Goal: Navigation & Orientation: Go to known website

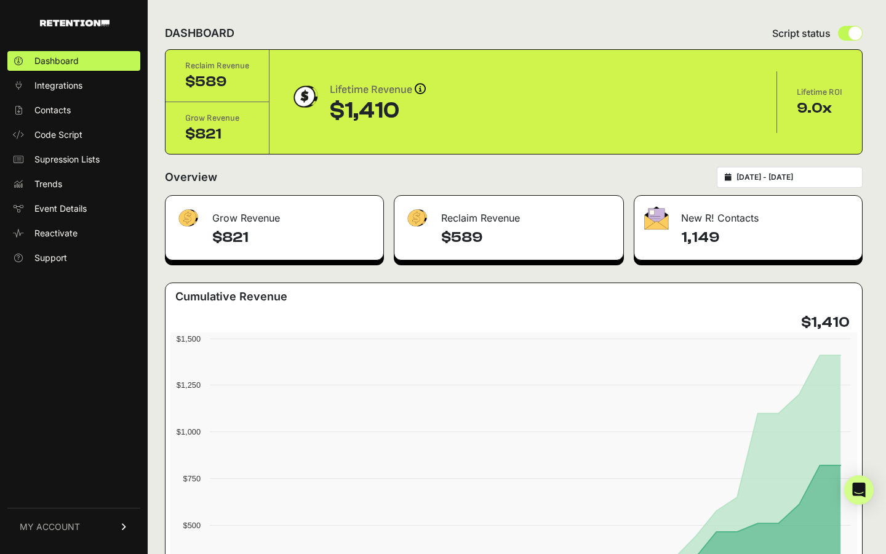
scroll to position [26, 0]
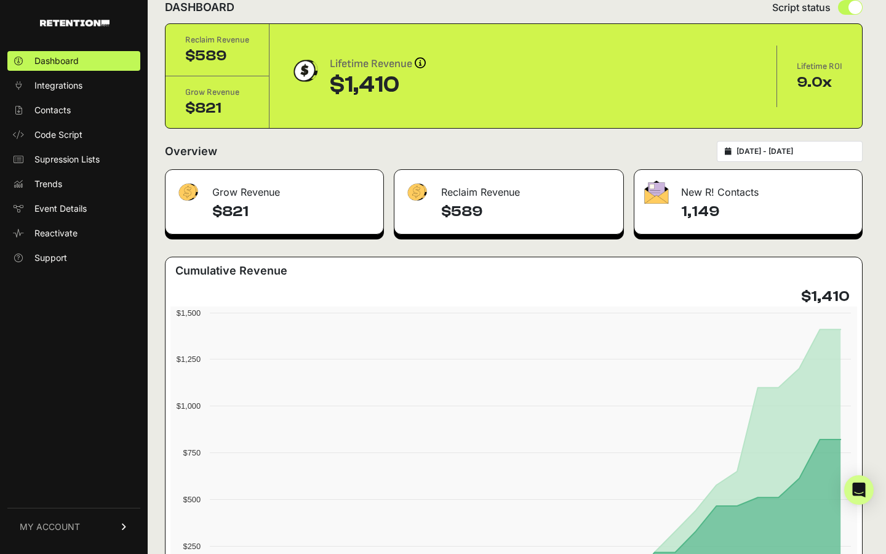
click at [741, 157] on div "[DATE] - [DATE]" at bounding box center [790, 151] width 146 height 21
click at [731, 153] on icon at bounding box center [728, 151] width 7 height 7
type input "2025-07-11"
type input "2025-08-10"
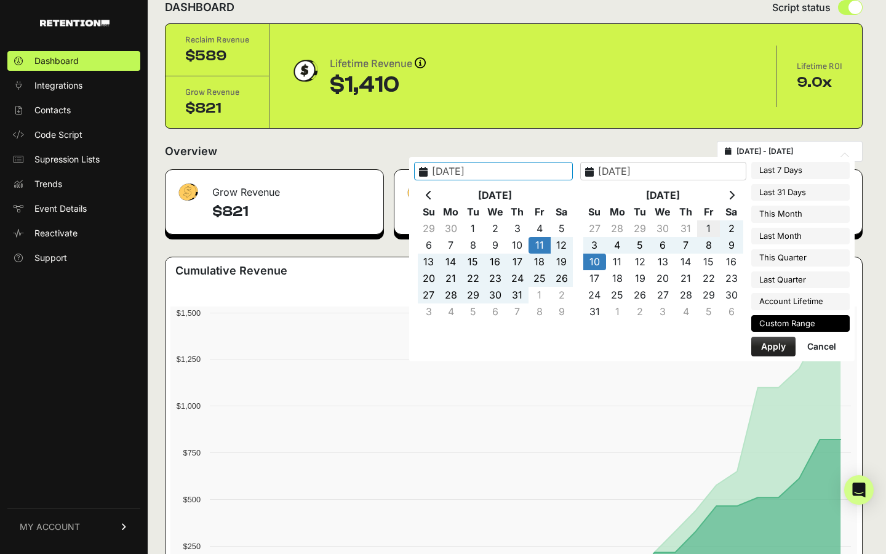
type input "2025-08-01"
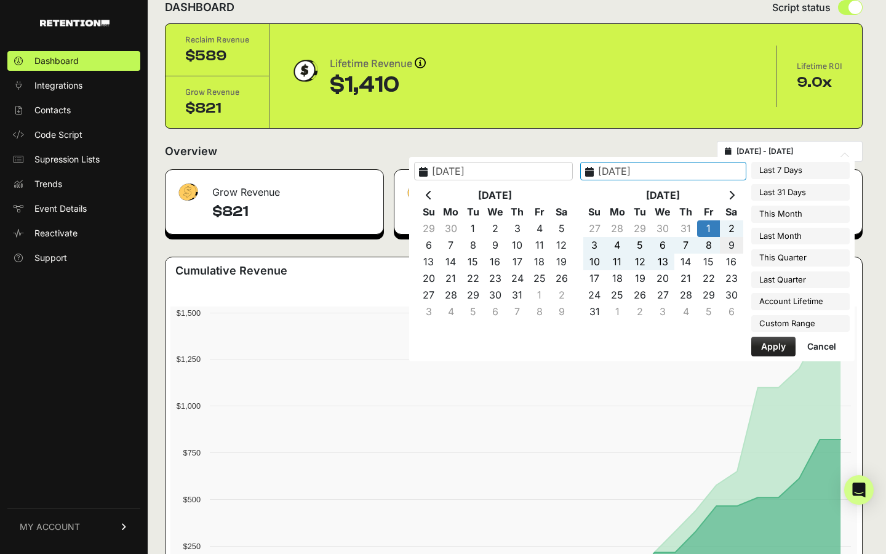
type input "2025-08-09"
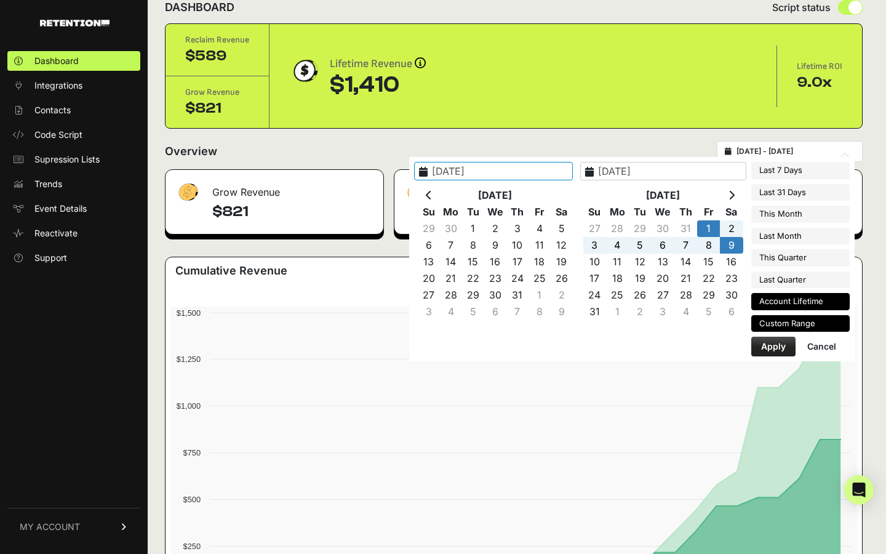
type input "2025-07-01"
type input "2025-09-30"
type input "2025-04-01"
type input "2025-06-30"
type input "2025-07-23"
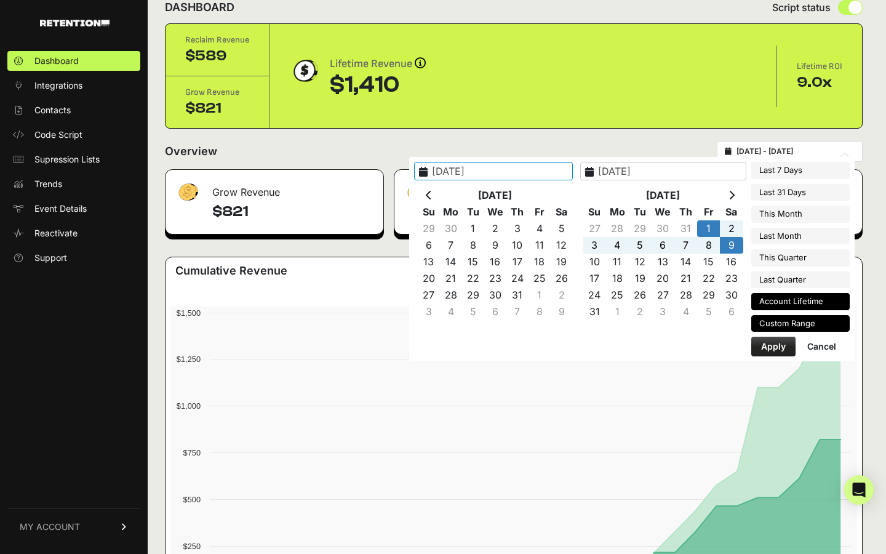
type input "2025-08-09"
type input "2025-08-01"
click at [783, 351] on button "Apply" at bounding box center [773, 347] width 44 height 20
type input "2025-08-01 - 2025-08-09"
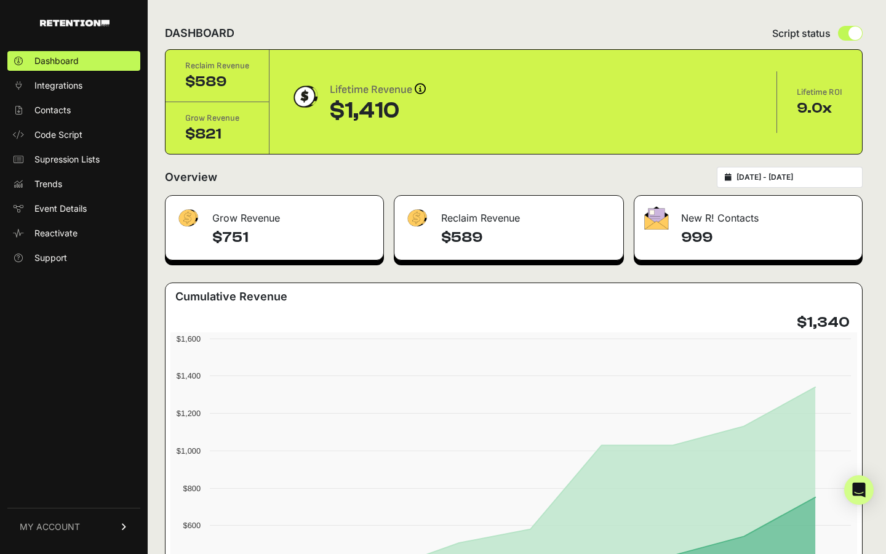
type input "2025-08-01"
type input "2025-08-09"
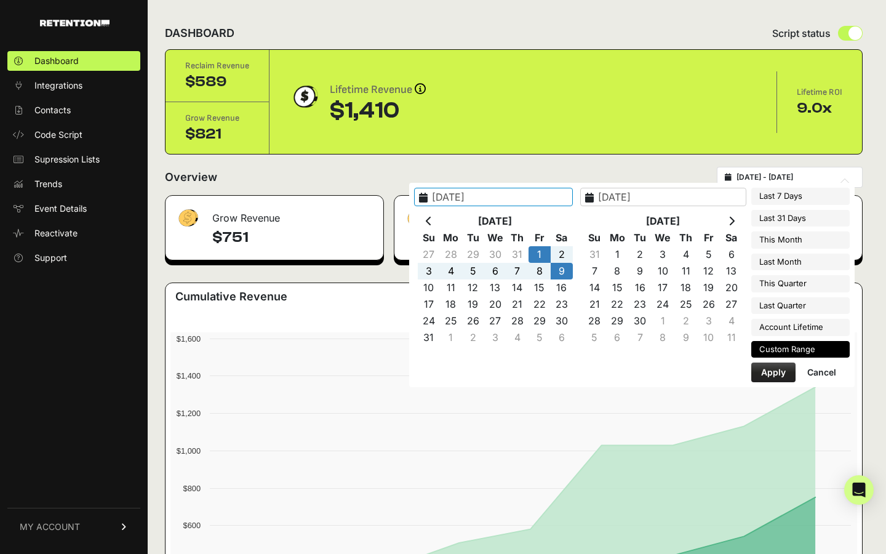
click at [836, 175] on input "2025-08-01 - 2025-08-09" at bounding box center [795, 177] width 118 height 10
type input "2025-08-01"
type input "2025-08-31"
type input "2025-07-01"
type input "2025-07-31"
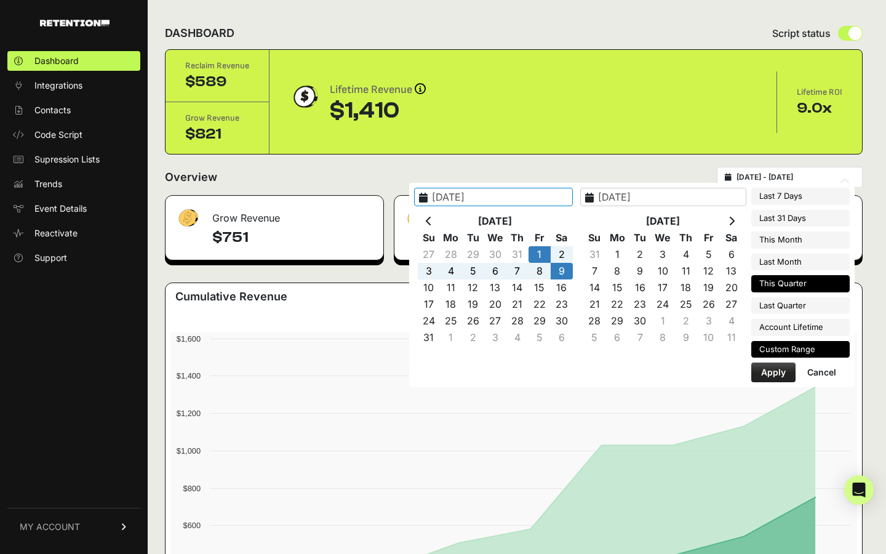
type input "2025-08-01"
type input "2025-08-09"
type input "2025-07-01"
type input "2025-09-30"
click at [811, 283] on li "This Quarter" at bounding box center [800, 283] width 98 height 17
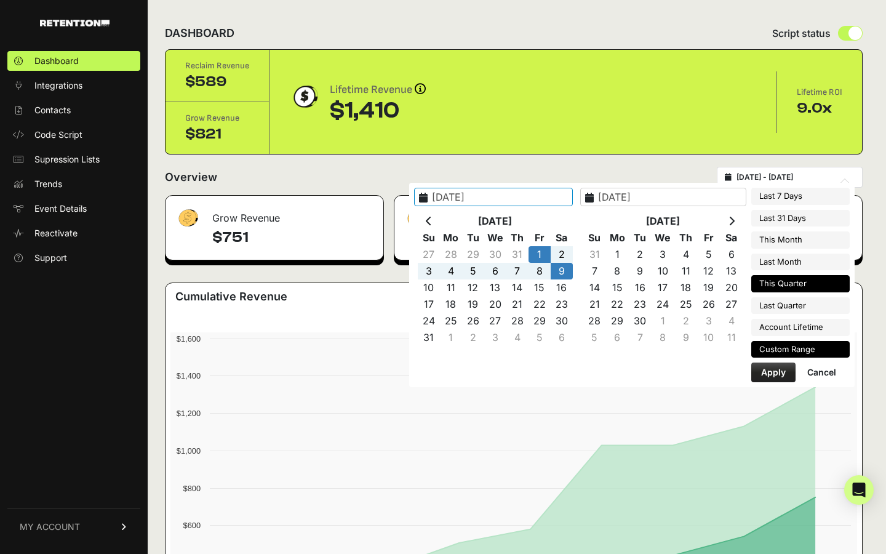
type input "2025-07-01 - 2025-09-30"
